Goal: Transaction & Acquisition: Purchase product/service

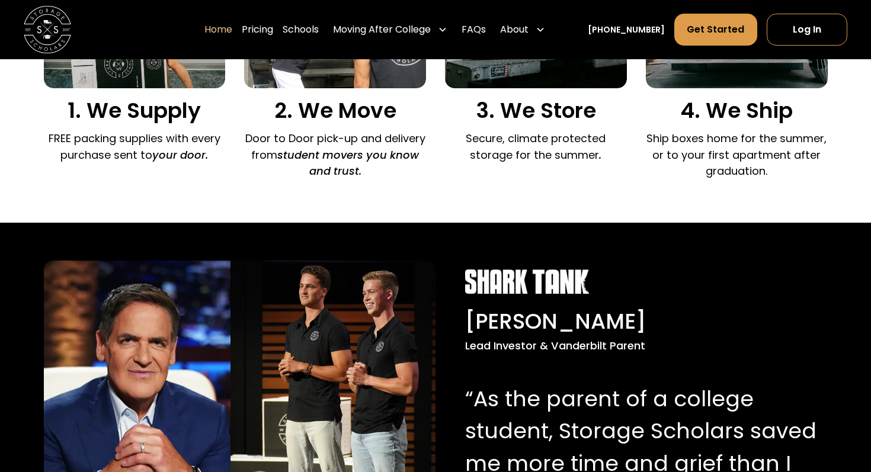
scroll to position [1015, 0]
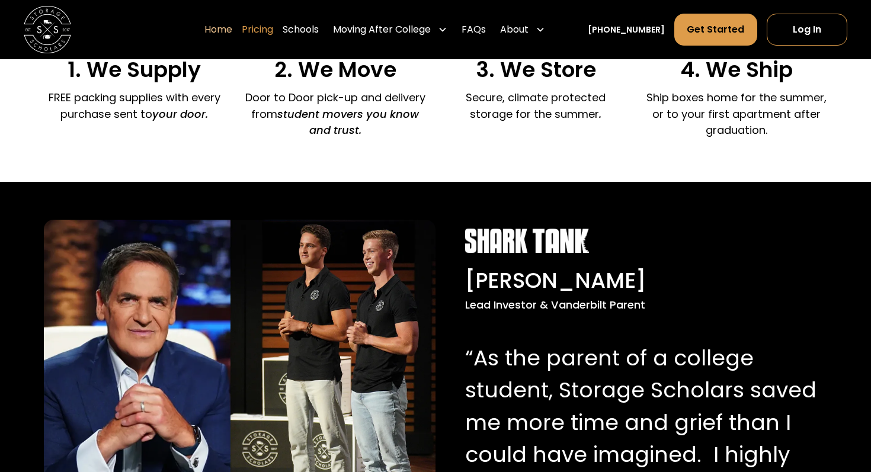
click at [267, 33] on link "Pricing" at bounding box center [257, 29] width 31 height 33
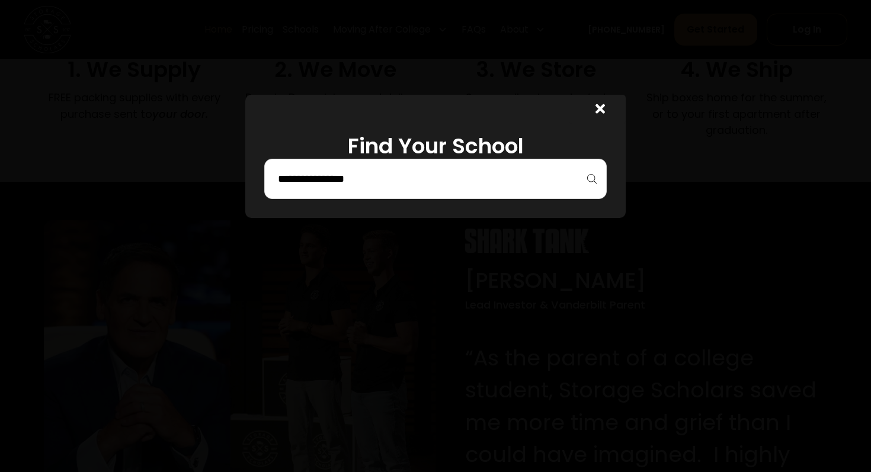
click at [294, 152] on h1 "Find Your School" at bounding box center [435, 145] width 342 height 25
click at [296, 169] on input "search" at bounding box center [435, 179] width 317 height 20
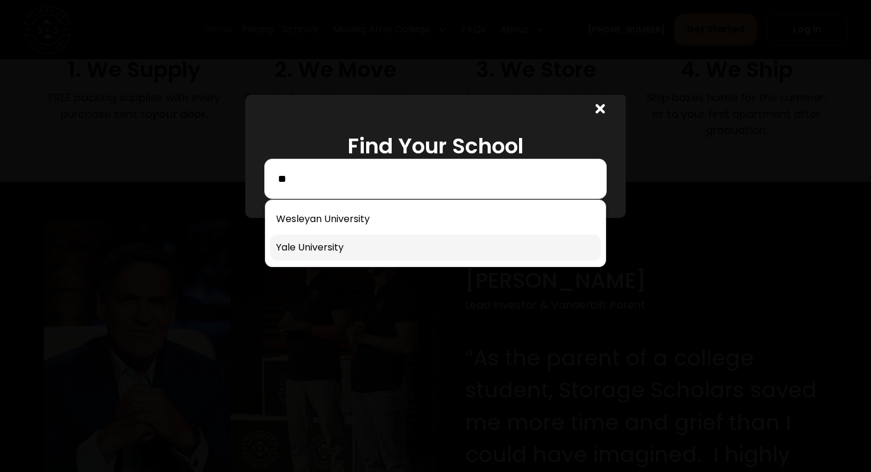
type input "**"
click at [347, 257] on link at bounding box center [435, 248] width 331 height 26
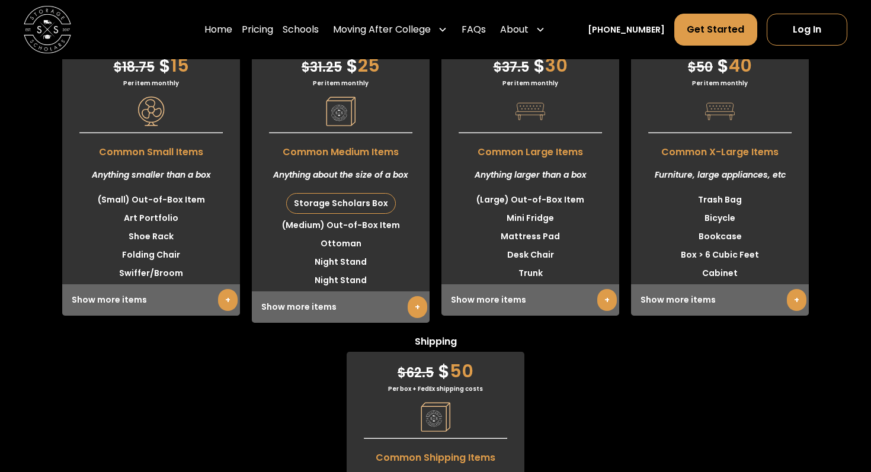
scroll to position [3030, 0]
